Goal: Task Accomplishment & Management: Manage account settings

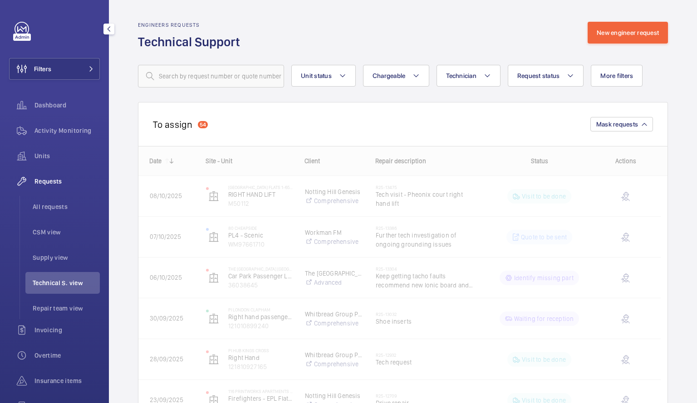
scroll to position [24, 0]
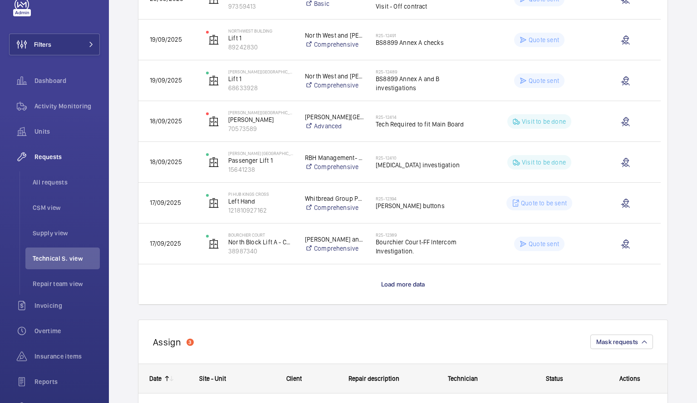
scroll to position [718, 0]
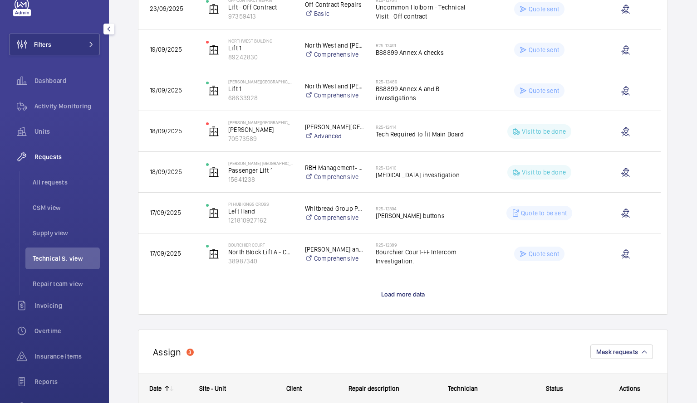
click at [40, 261] on span "Technical S. view" at bounding box center [66, 258] width 67 height 9
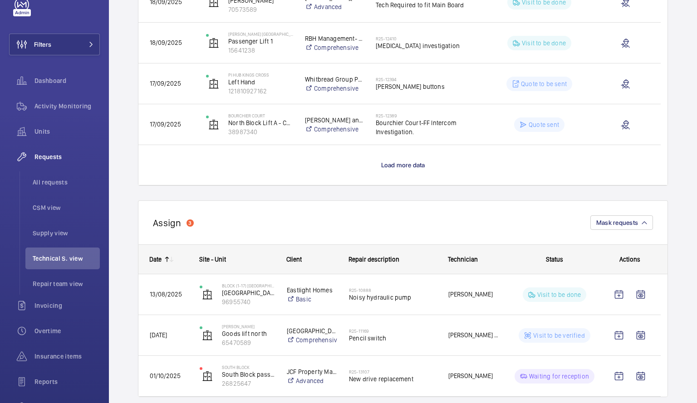
scroll to position [852, 0]
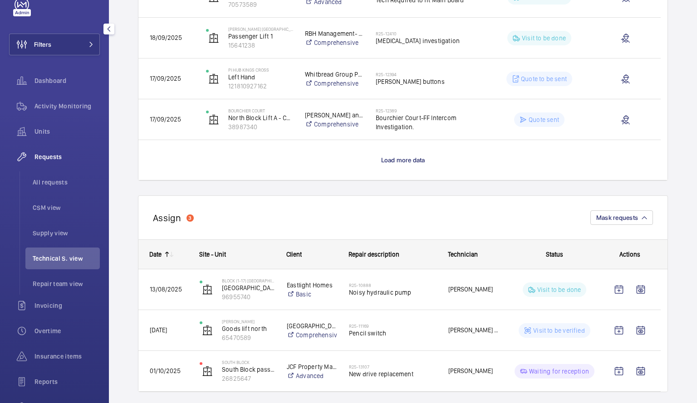
click at [64, 265] on li "Technical S. view" at bounding box center [62, 259] width 74 height 22
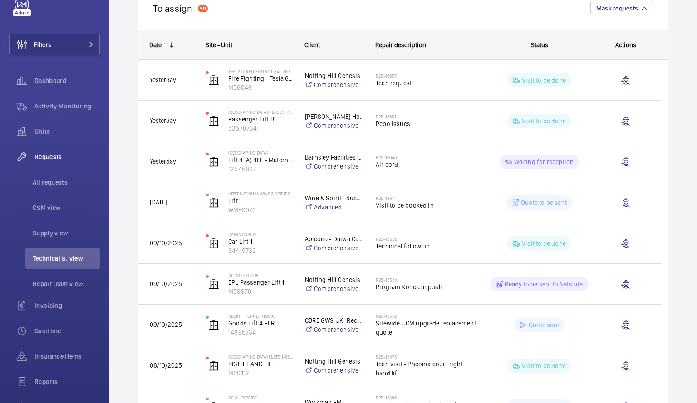
scroll to position [0, 0]
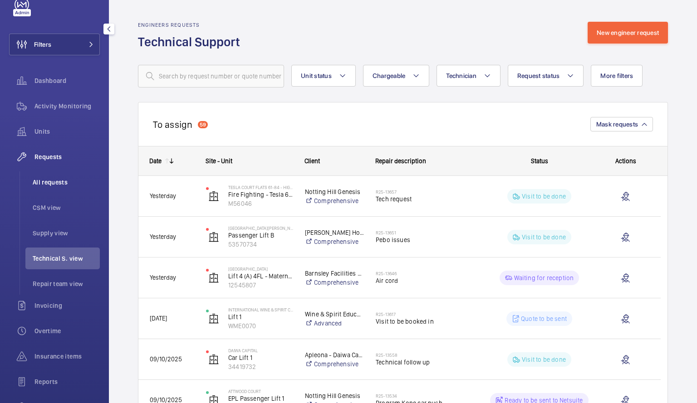
click at [44, 179] on span "All requests" at bounding box center [66, 182] width 67 height 9
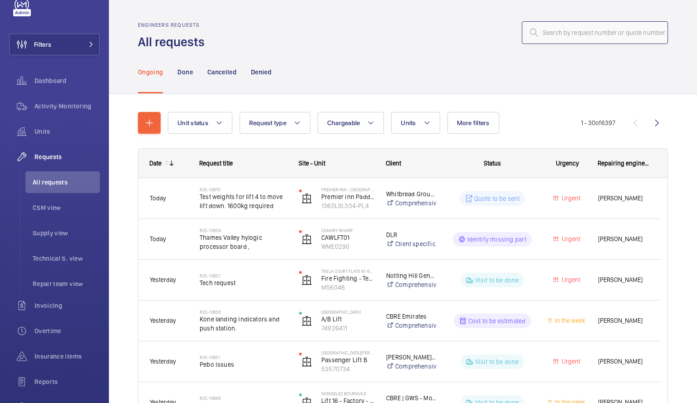
click at [581, 29] on input "text" at bounding box center [595, 32] width 146 height 23
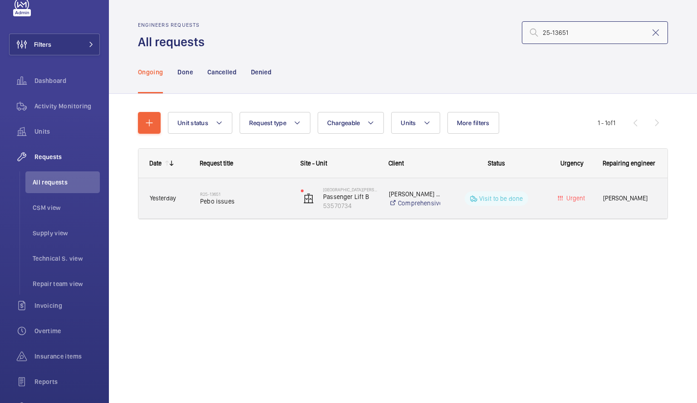
type input "25-13651"
click at [256, 189] on div "R25-13651 Pebo issues" at bounding box center [244, 199] width 89 height 26
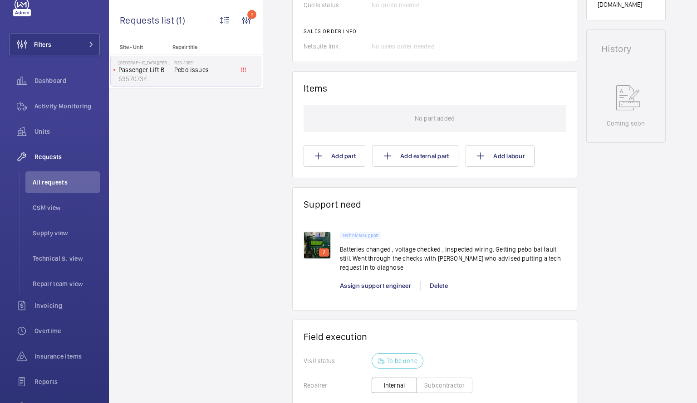
scroll to position [441, 0]
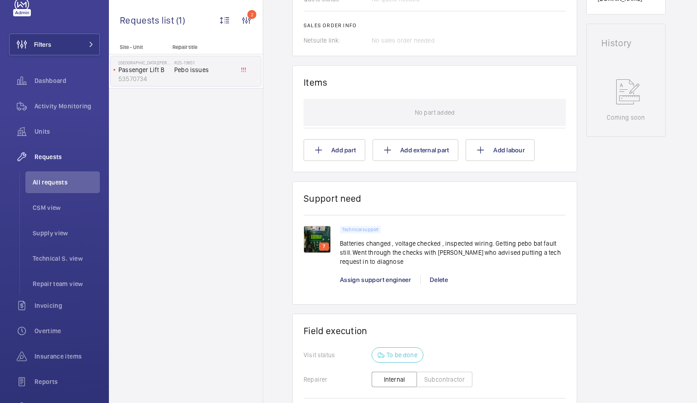
click at [323, 235] on img at bounding box center [317, 239] width 27 height 27
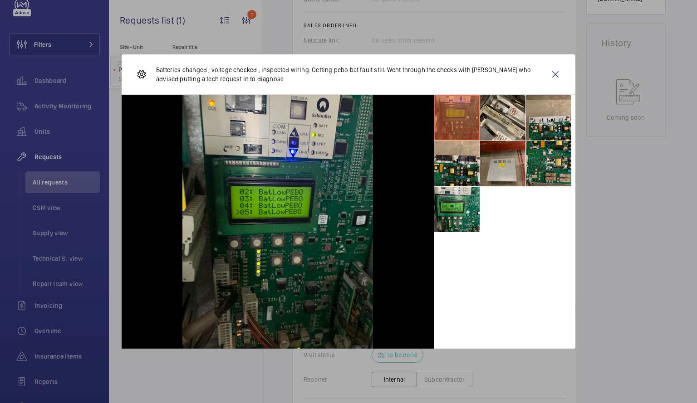
click at [512, 172] on li at bounding box center [502, 163] width 45 height 45
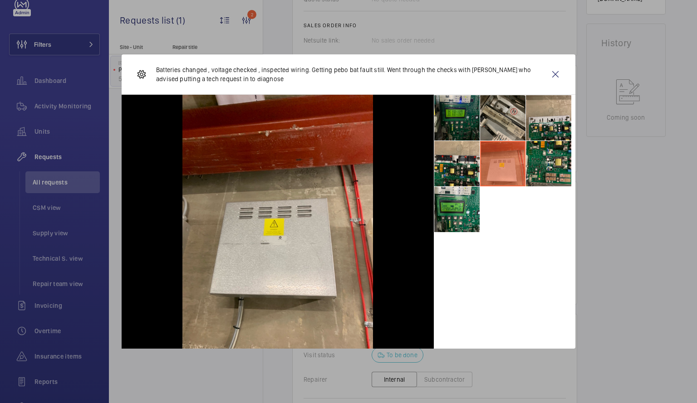
click at [495, 128] on li at bounding box center [502, 117] width 45 height 45
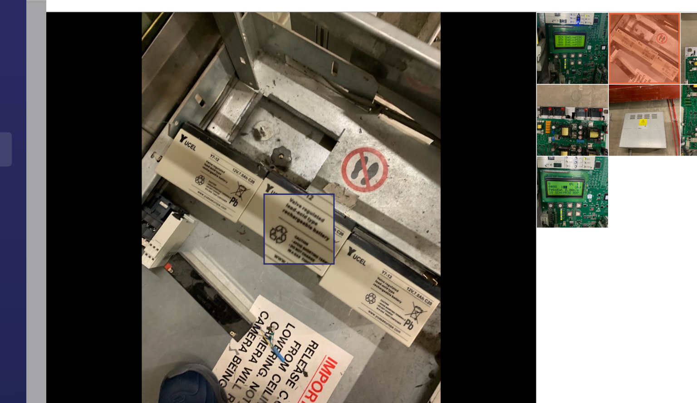
click at [461, 171] on li at bounding box center [456, 163] width 45 height 45
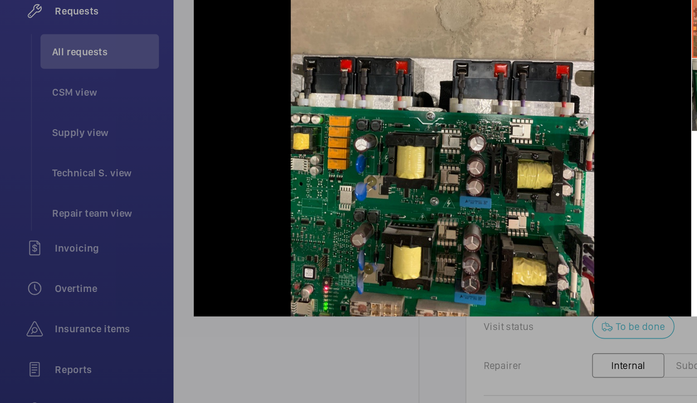
scroll to position [0, 0]
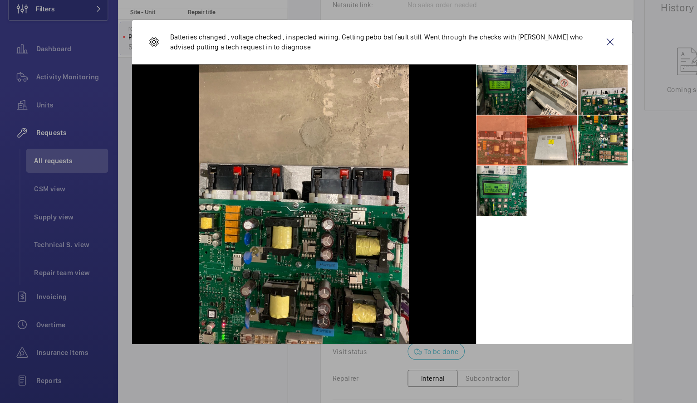
click at [303, 318] on img at bounding box center [277, 222] width 191 height 254
